Goal: Information Seeking & Learning: Learn about a topic

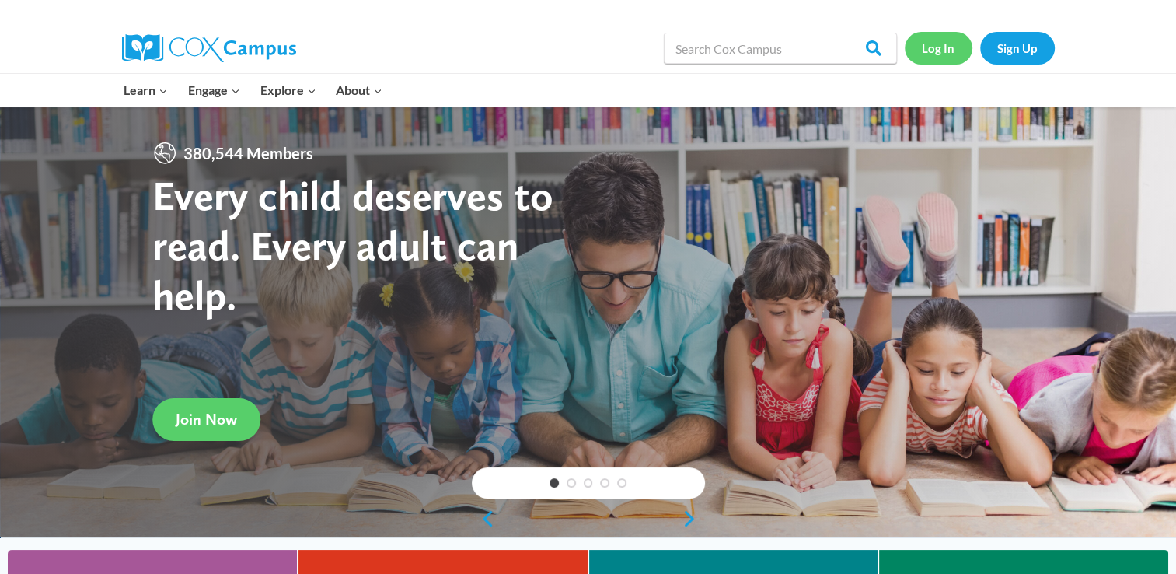
click at [951, 40] on link "Log In" at bounding box center [939, 48] width 68 height 32
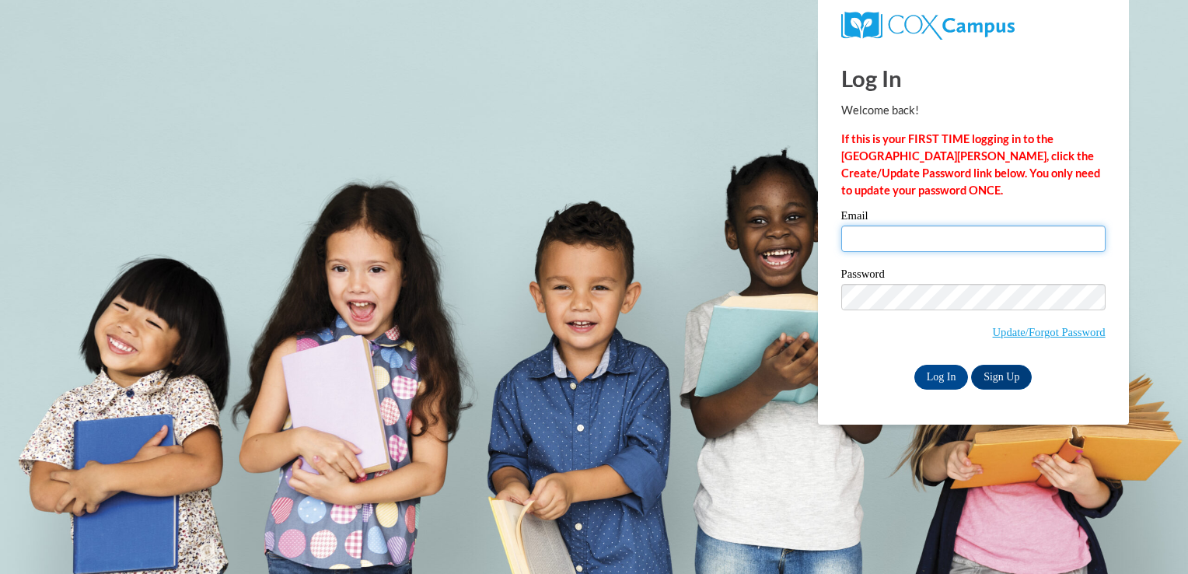
click at [908, 229] on input "Email" at bounding box center [973, 238] width 264 height 26
type input "alexiswareman@gmail.com"
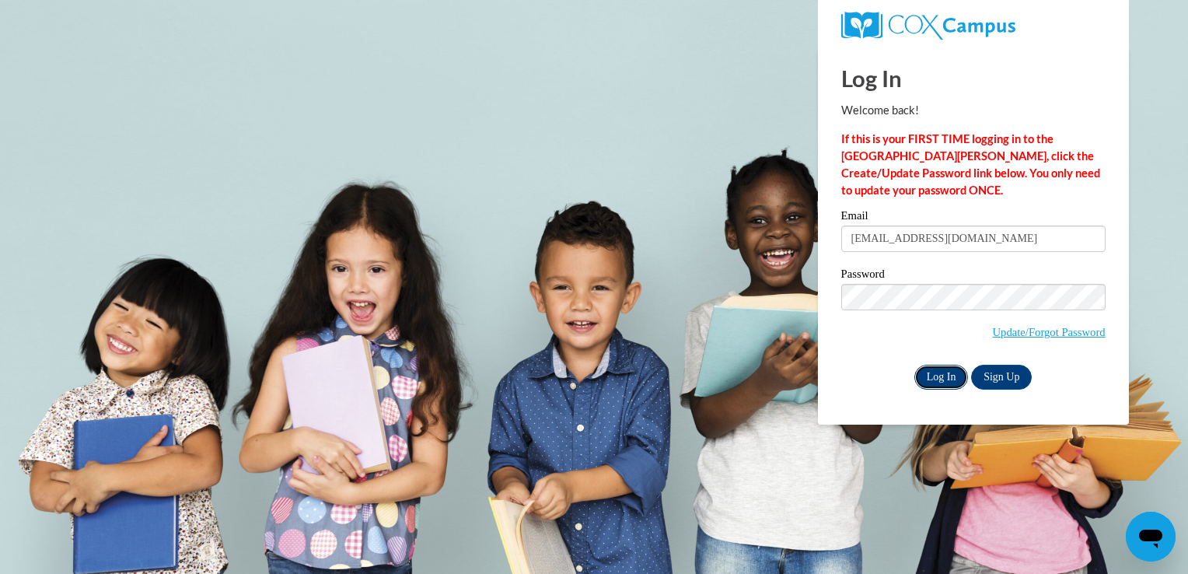
click at [924, 384] on input "Log In" at bounding box center [941, 377] width 54 height 25
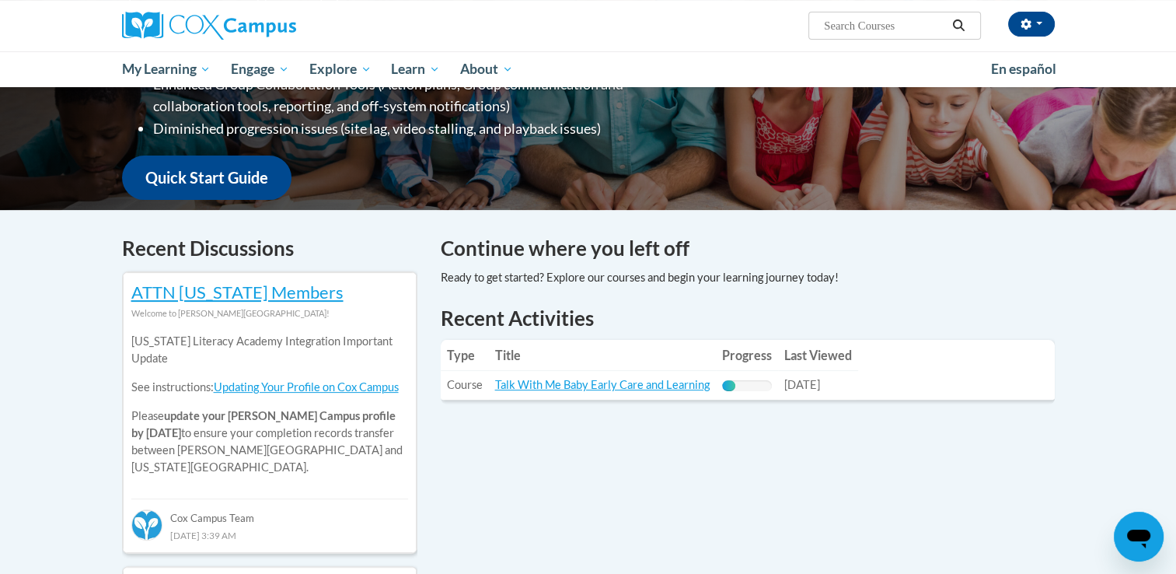
scroll to position [339, 0]
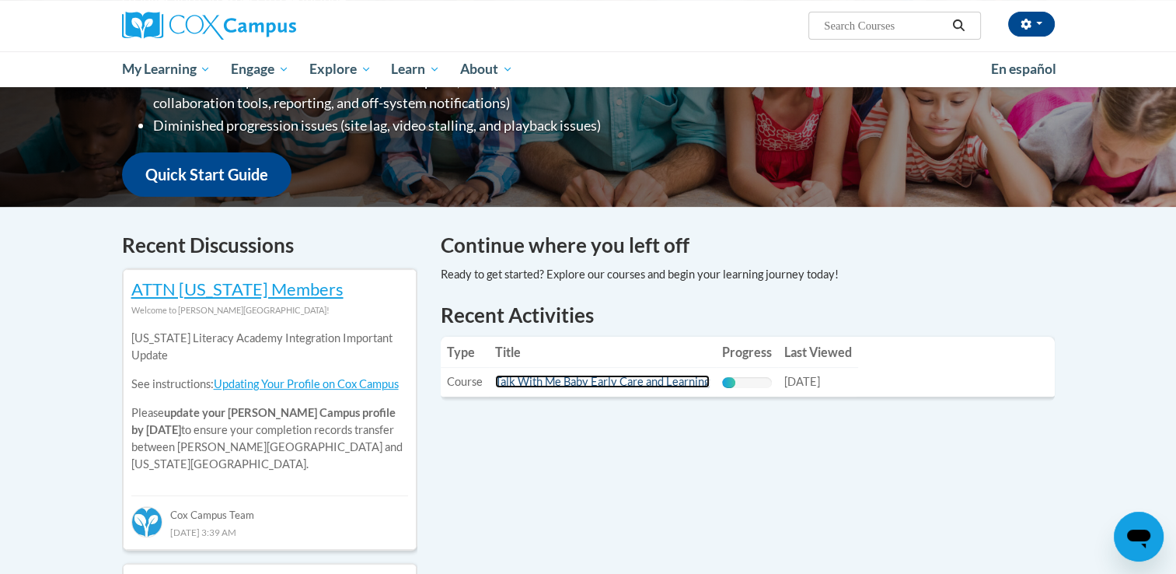
click at [592, 377] on link "Talk With Me Baby Early Care and Learning" at bounding box center [602, 381] width 215 height 13
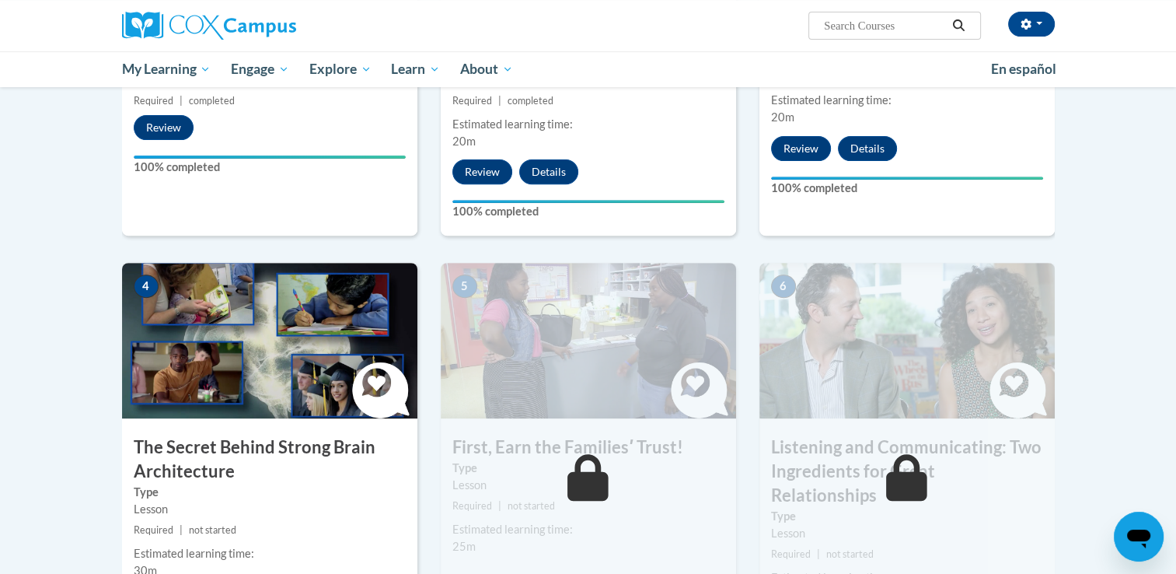
scroll to position [575, 0]
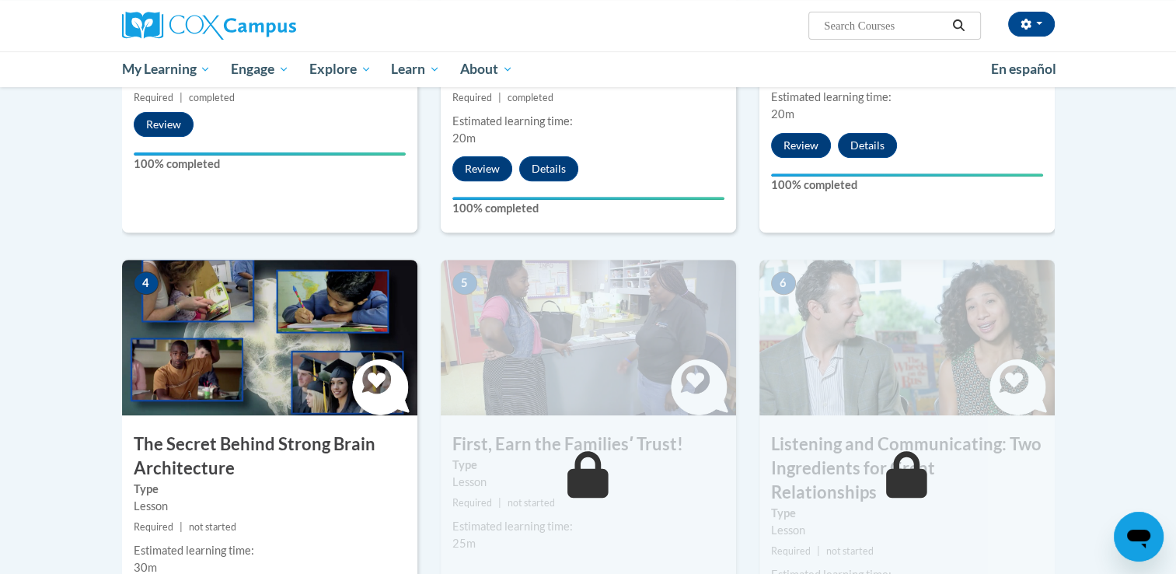
click at [241, 375] on img at bounding box center [269, 337] width 295 height 155
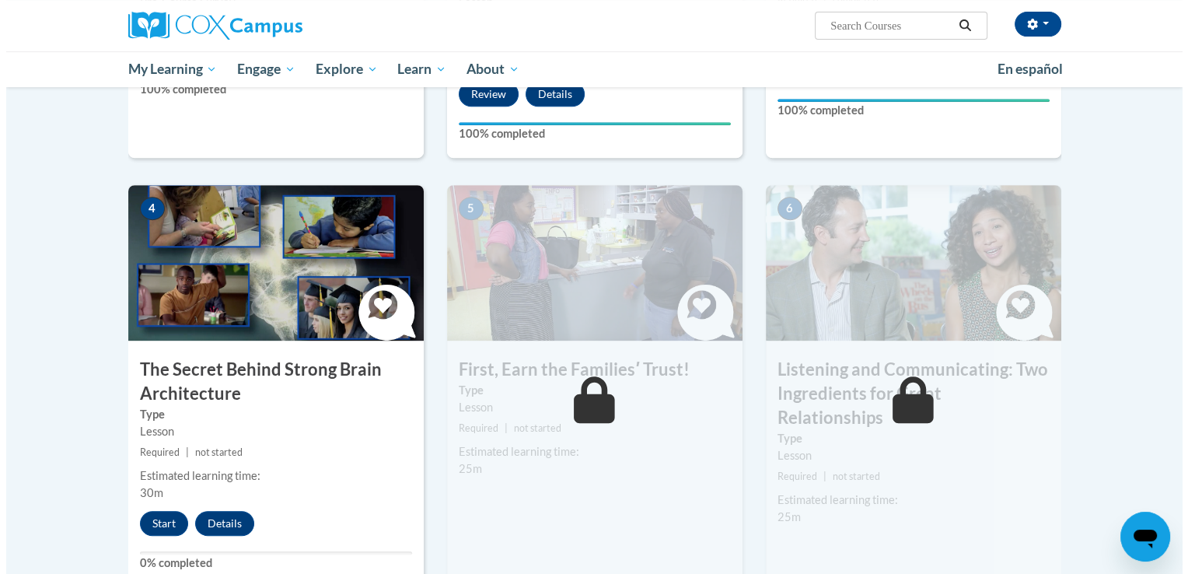
scroll to position [653, 0]
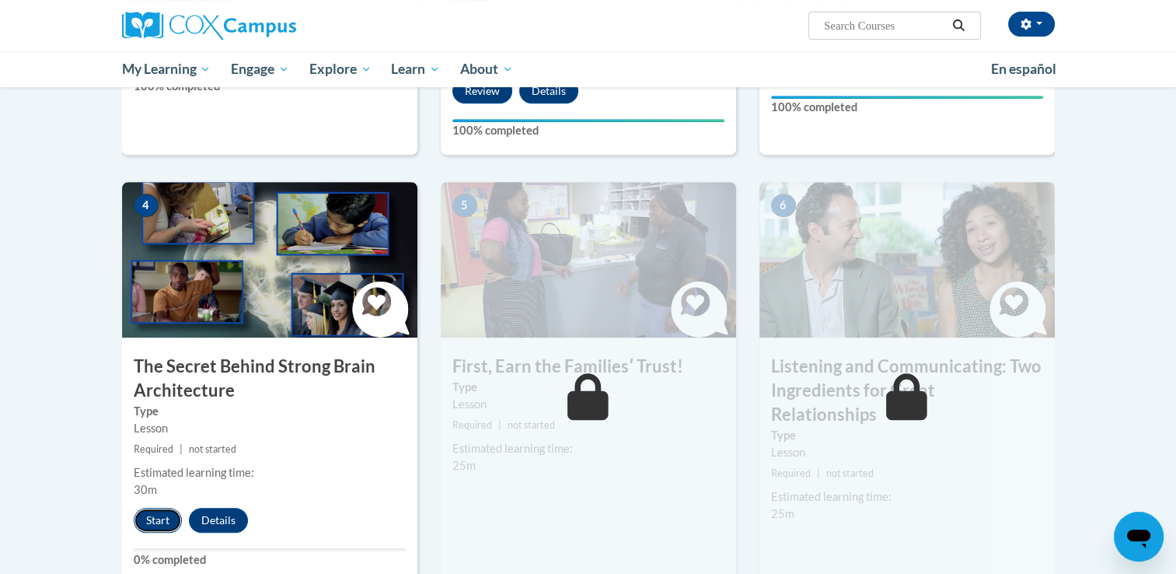
click at [165, 522] on button "Start" at bounding box center [158, 520] width 48 height 25
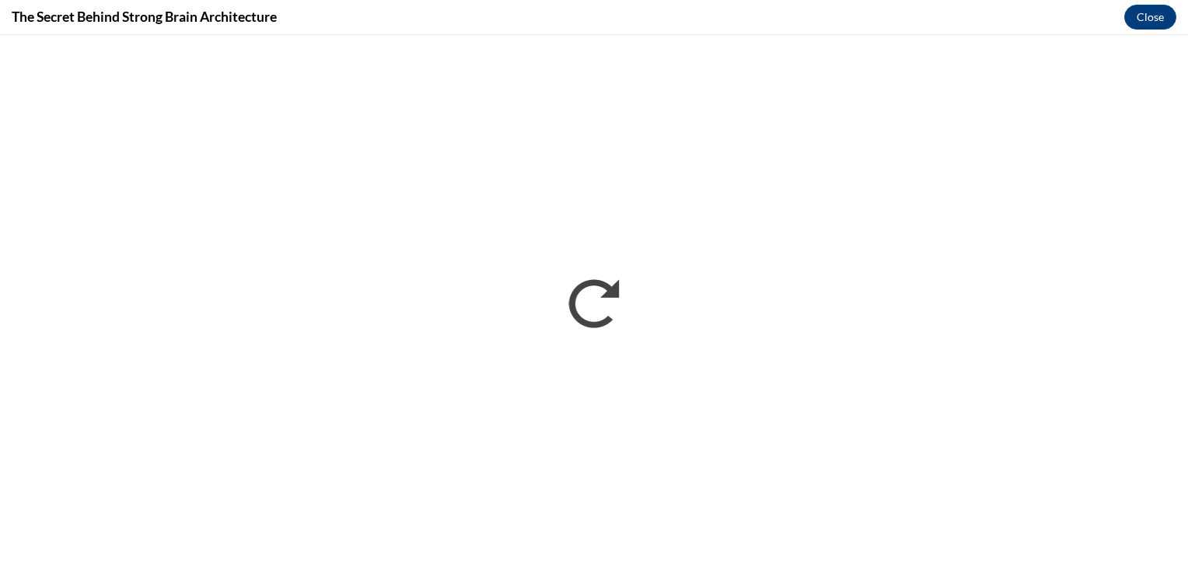
scroll to position [0, 0]
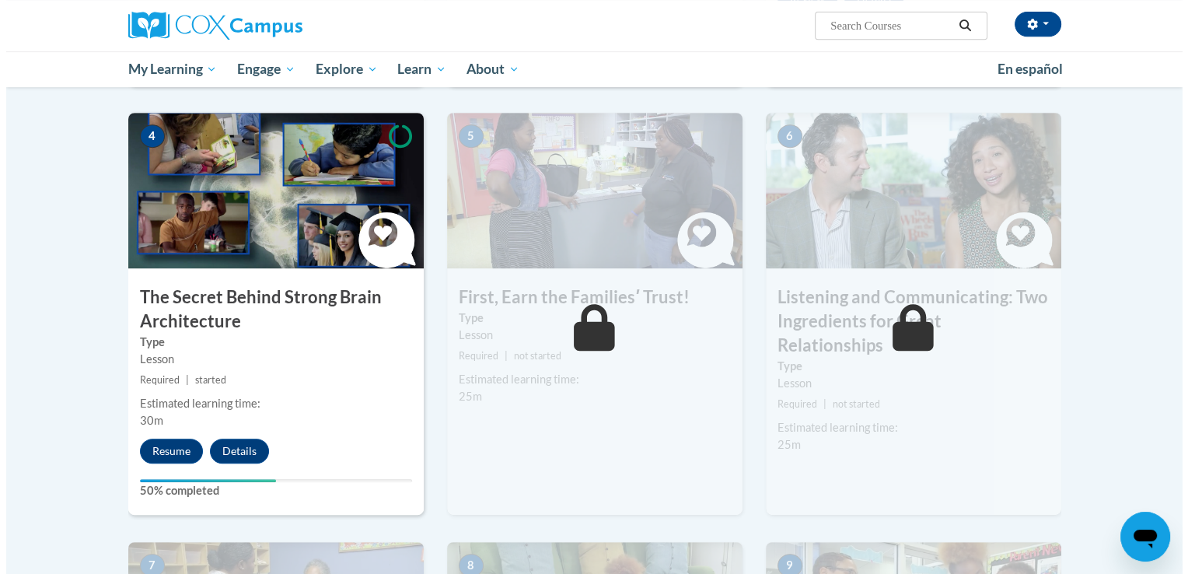
scroll to position [724, 0]
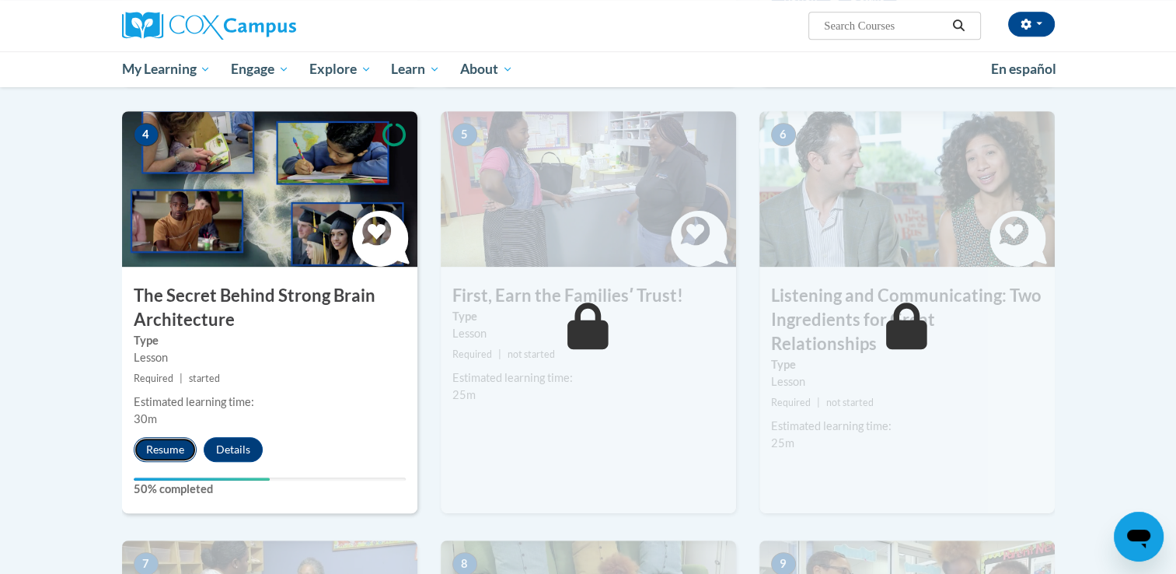
click at [174, 445] on button "Resume" at bounding box center [165, 449] width 63 height 25
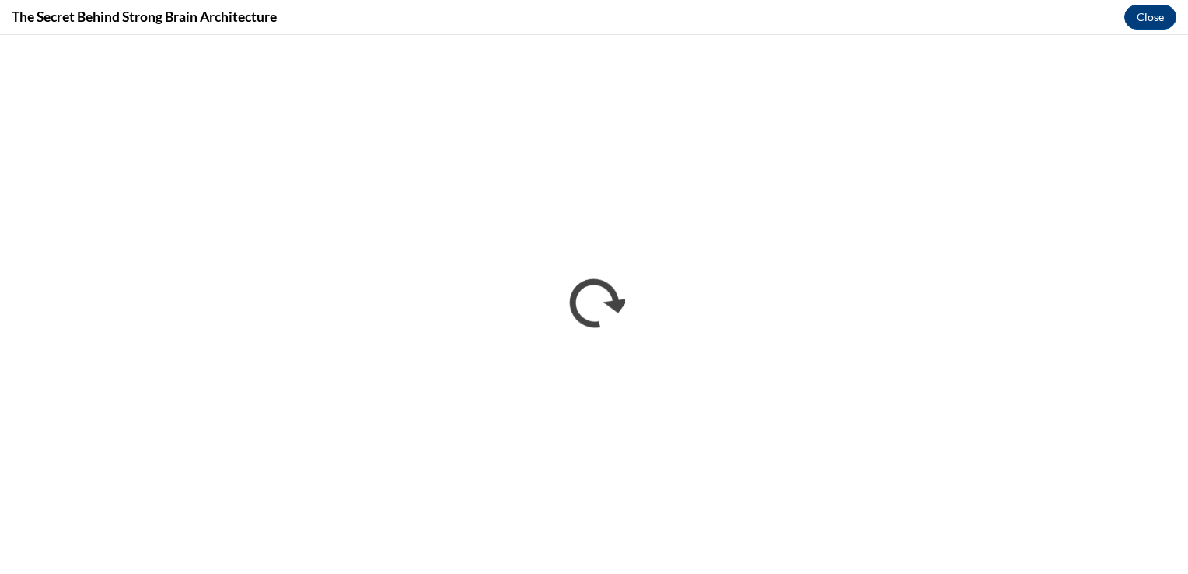
scroll to position [0, 0]
